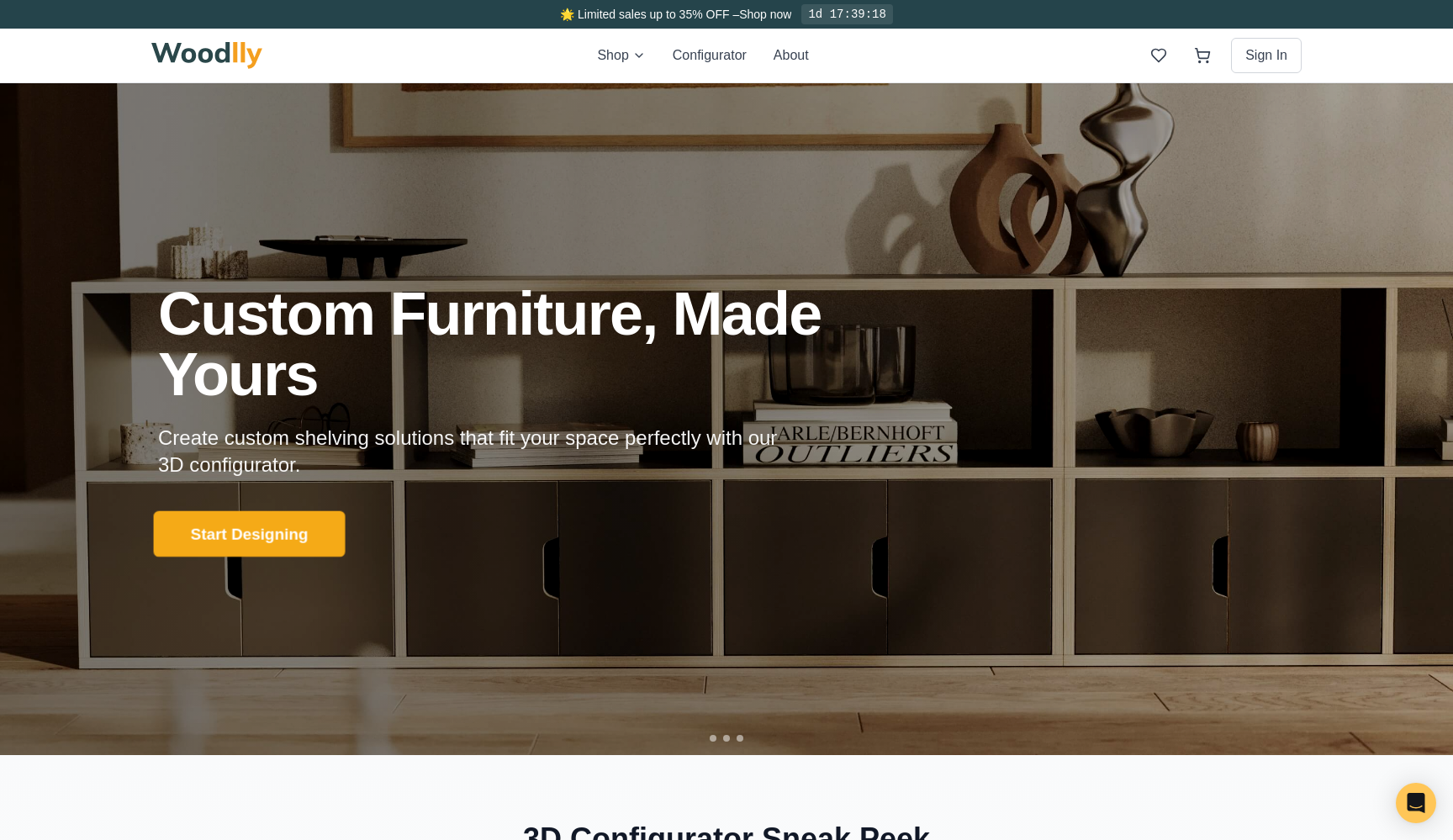
click at [201, 539] on button "Start Designing" at bounding box center [250, 534] width 192 height 46
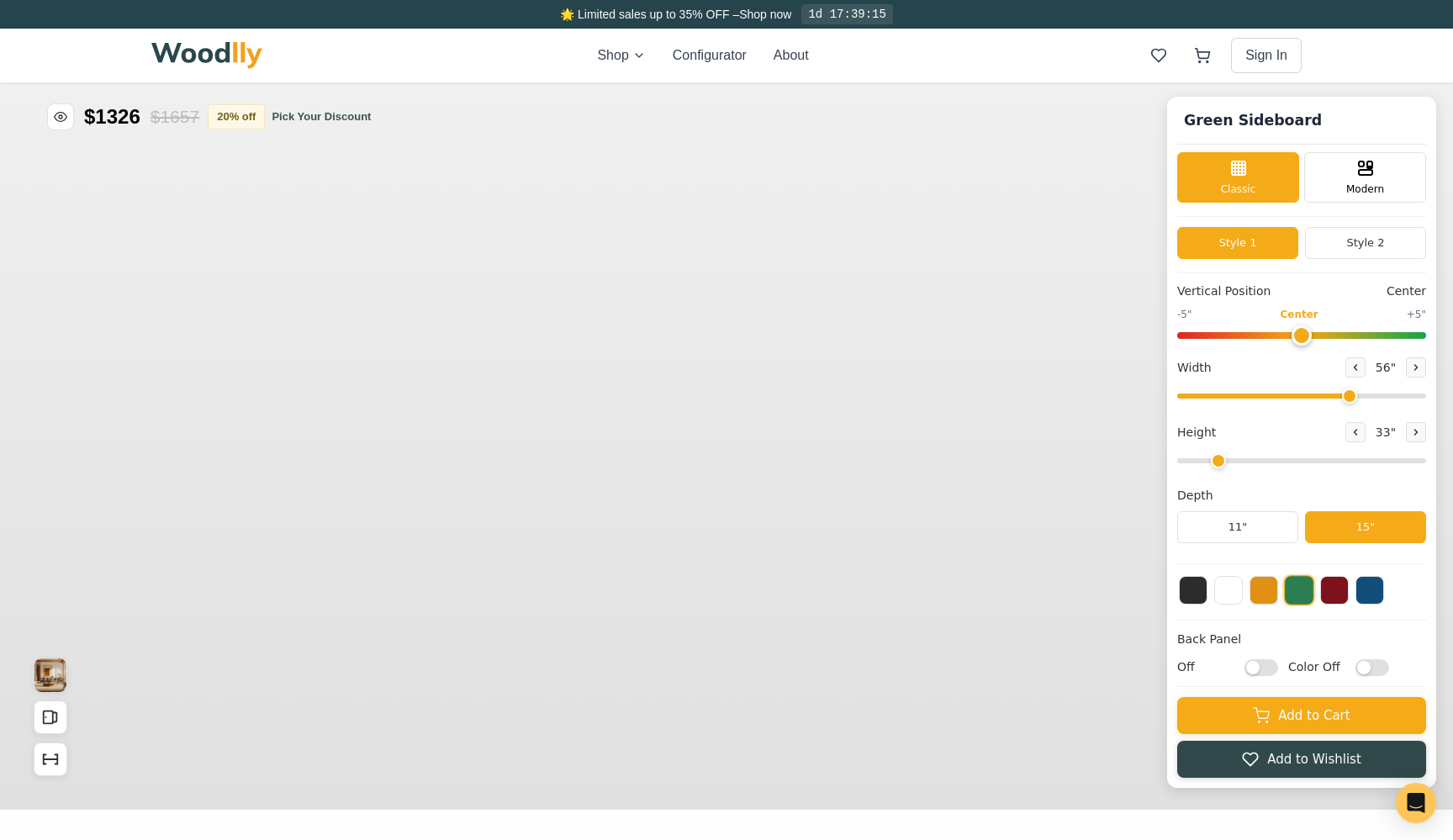
type input "56"
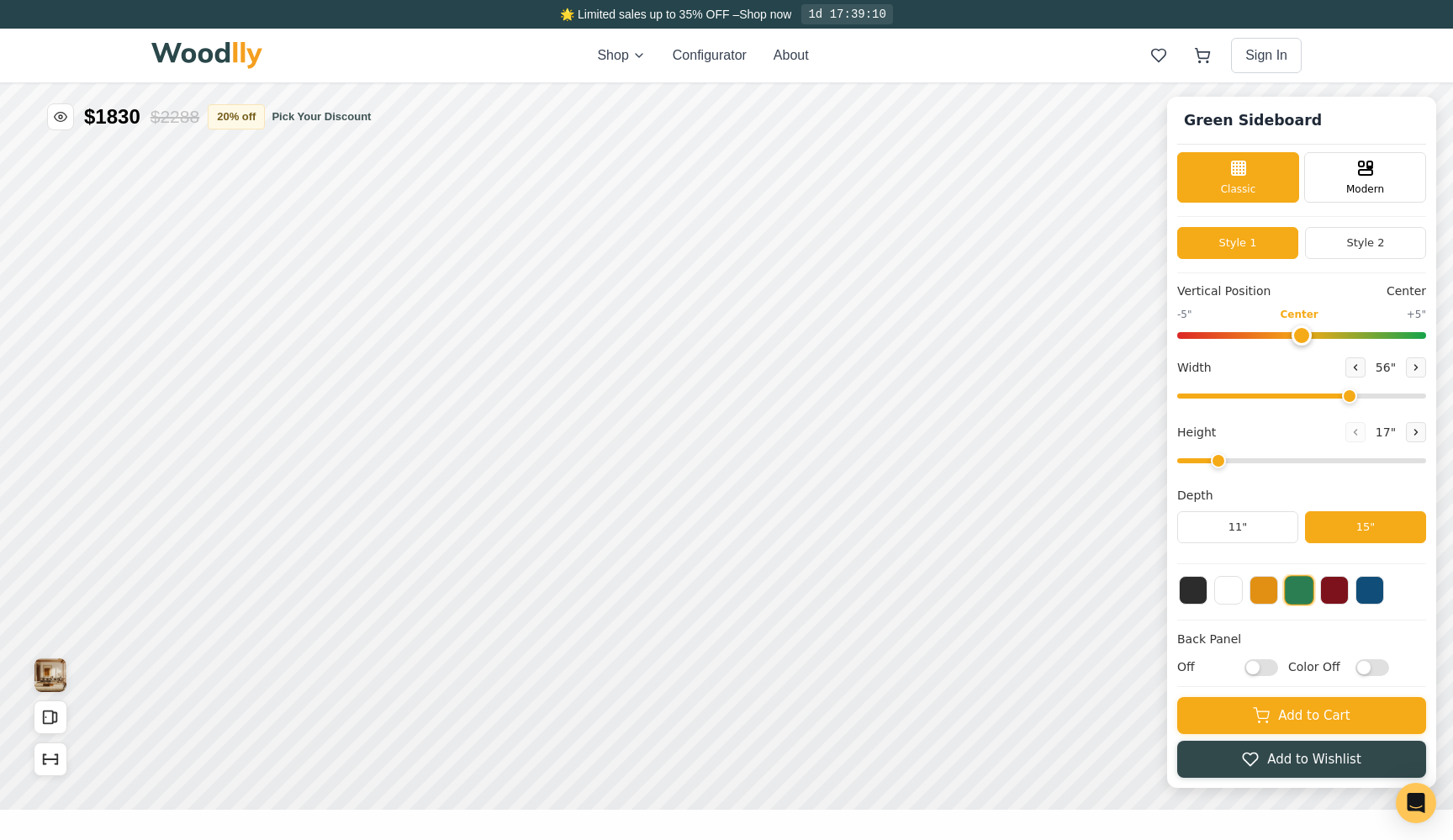
type input "1"
click at [226, 49] on img at bounding box center [206, 55] width 111 height 26
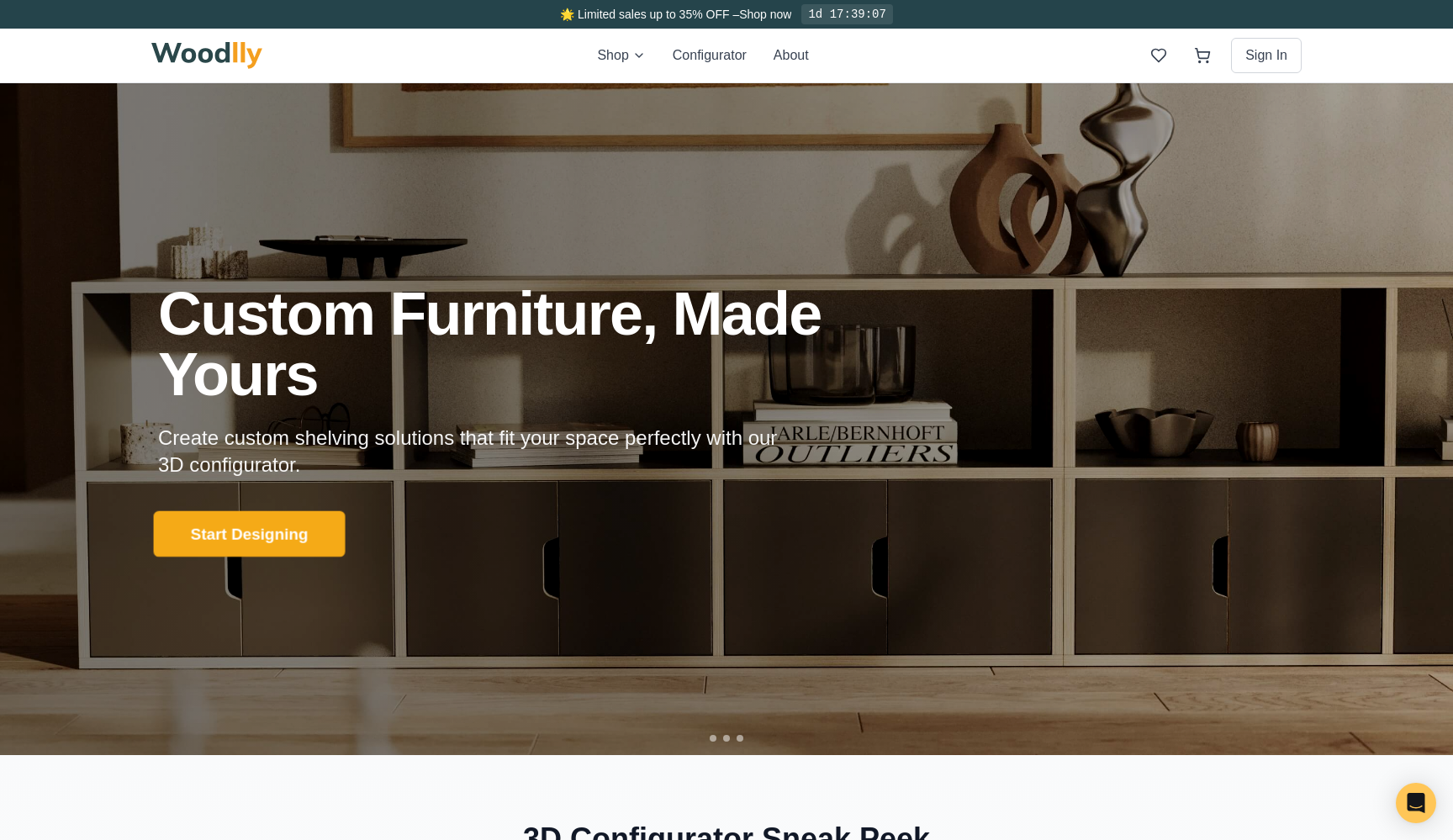
click at [276, 528] on button "Start Designing" at bounding box center [250, 534] width 192 height 46
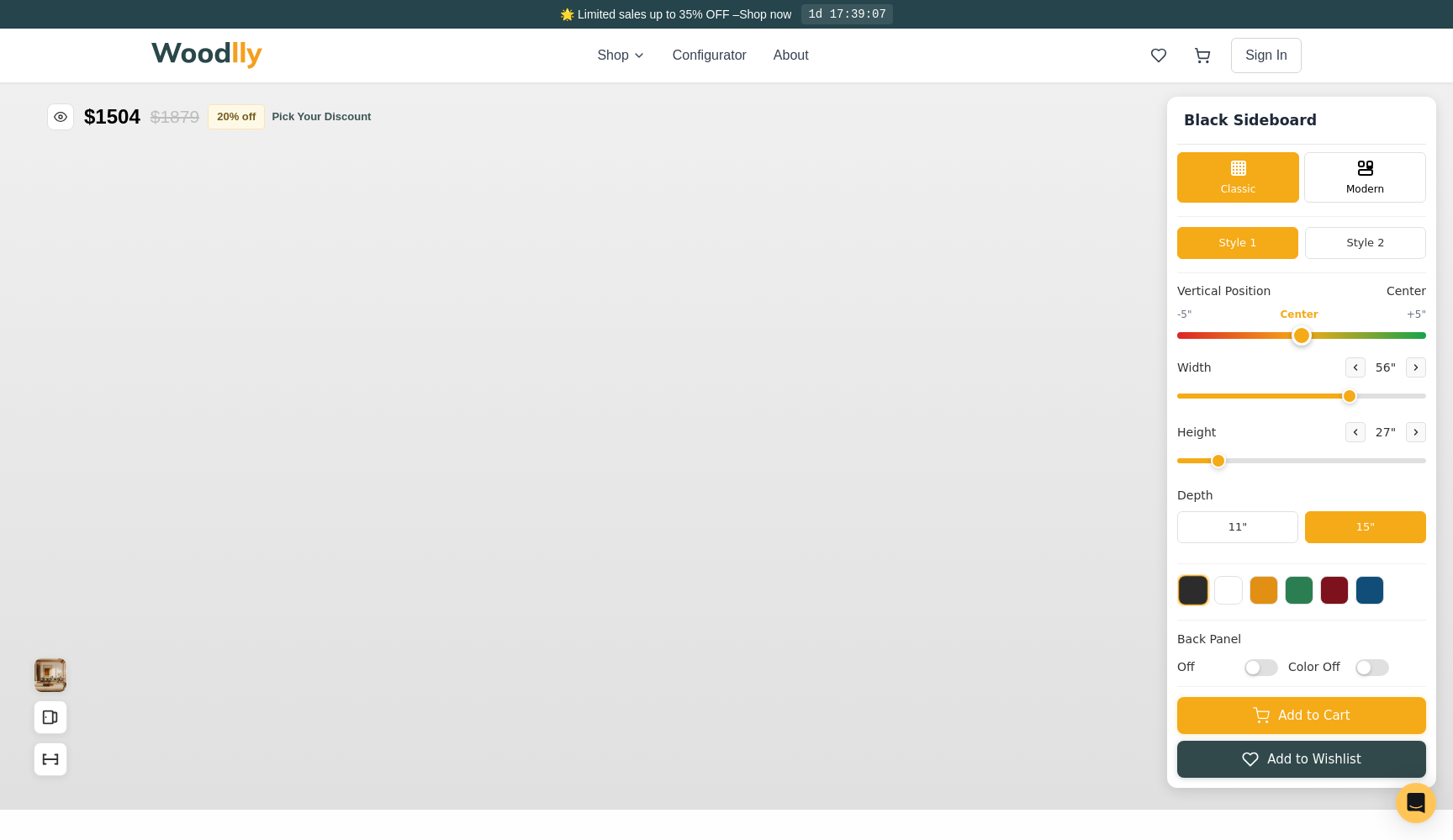
type input "56"
type input "2"
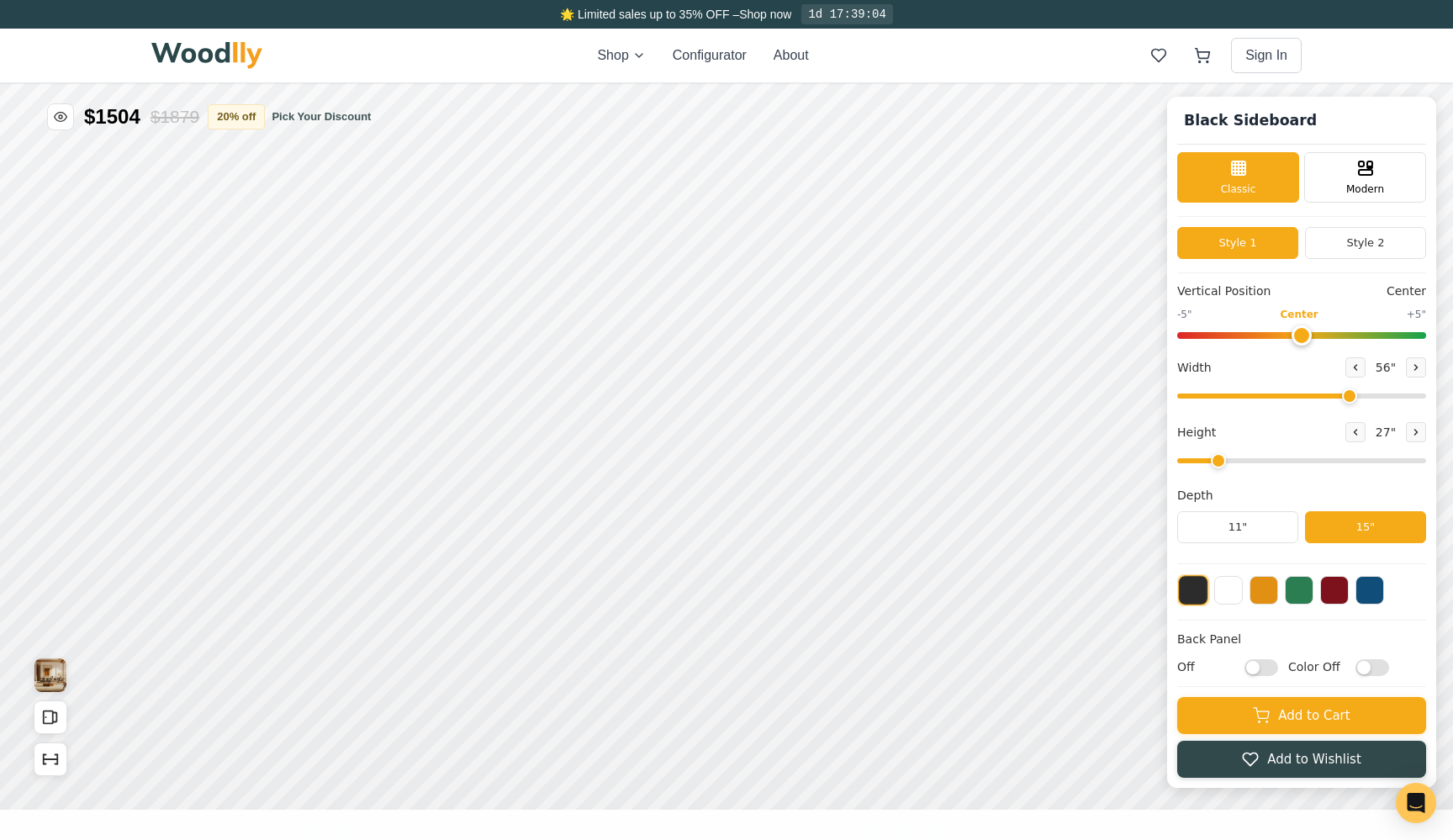
click at [246, 49] on img at bounding box center [206, 55] width 111 height 26
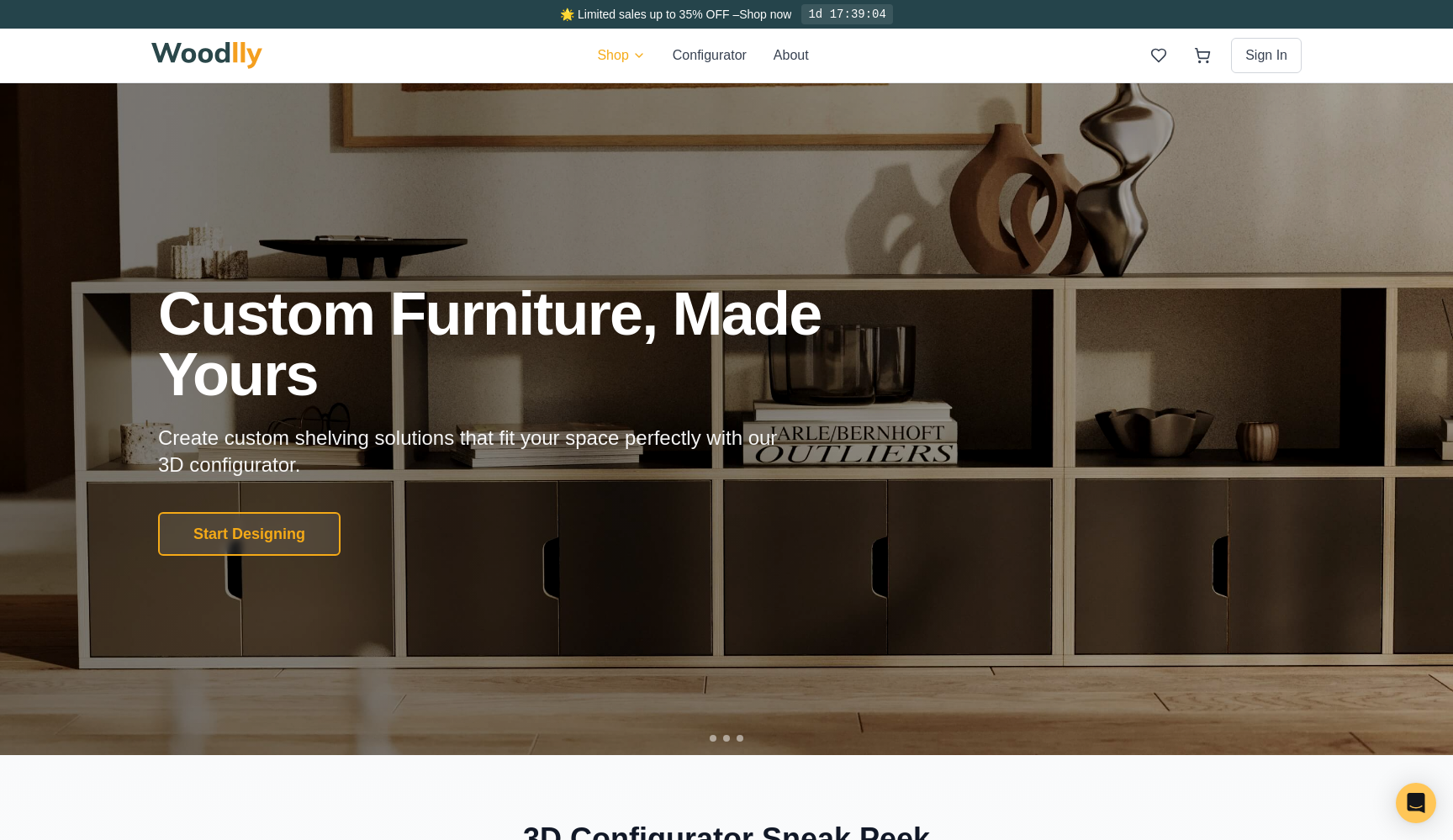
click at [252, 531] on button "Start Designing" at bounding box center [250, 534] width 192 height 46
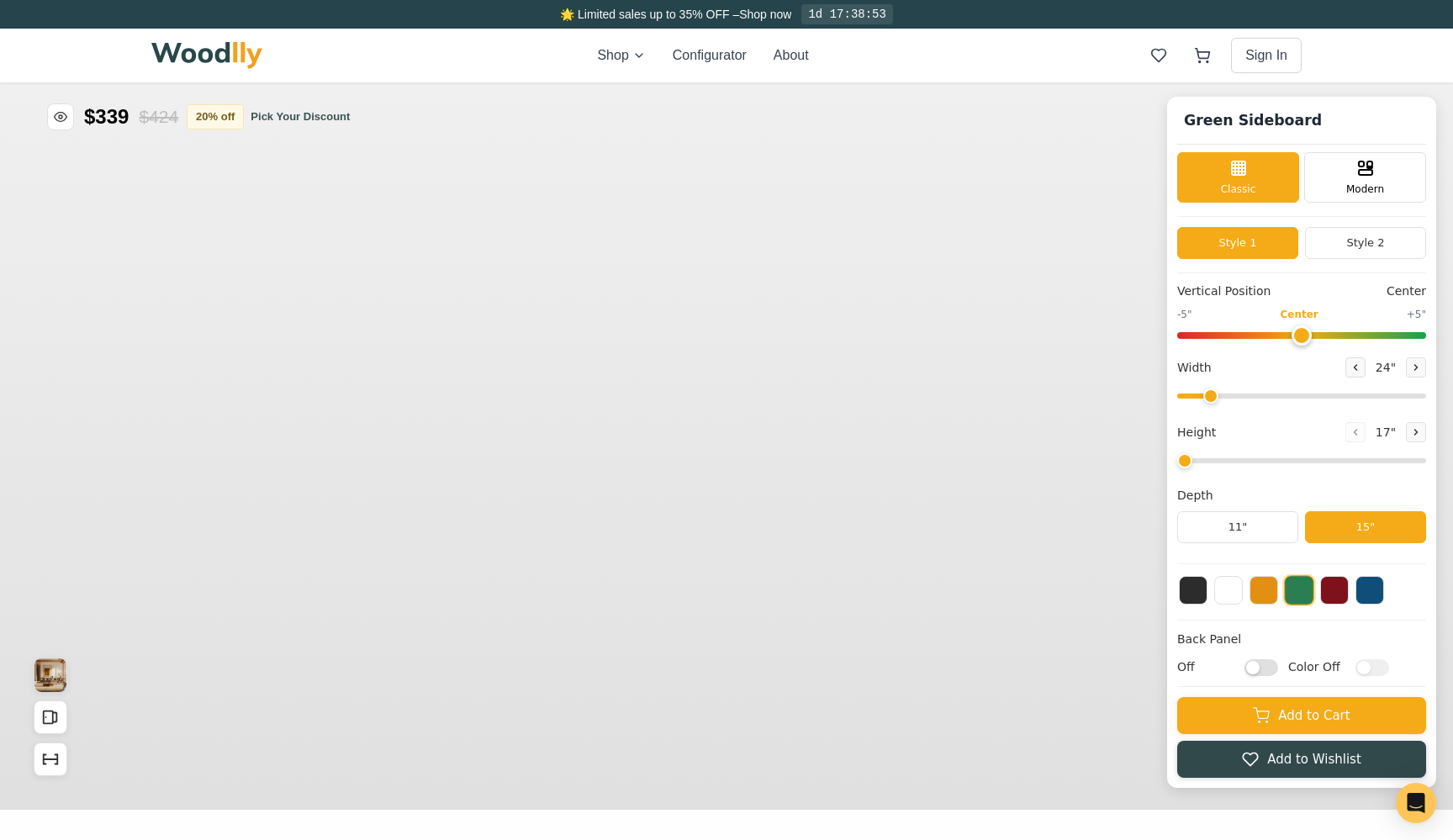
type input "56"
type input "2"
